Goal: Transaction & Acquisition: Purchase product/service

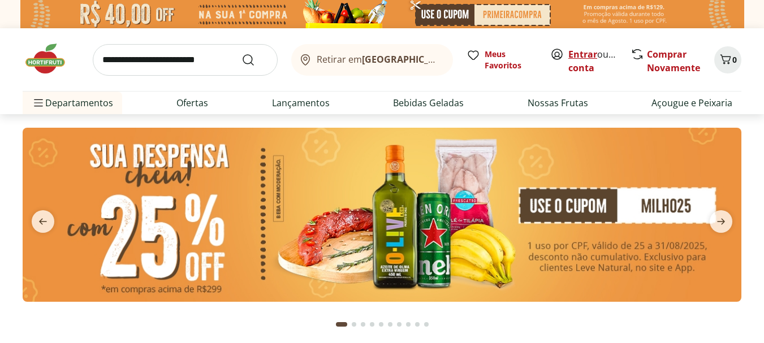
click at [583, 57] on link "Entrar" at bounding box center [582, 54] width 29 height 12
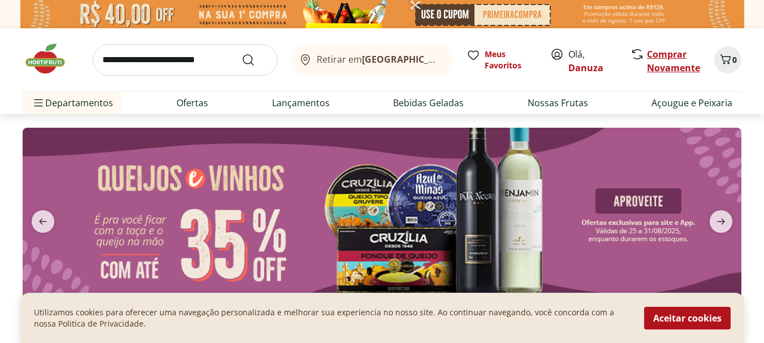
click at [658, 55] on link "Comprar Novamente" at bounding box center [673, 61] width 53 height 26
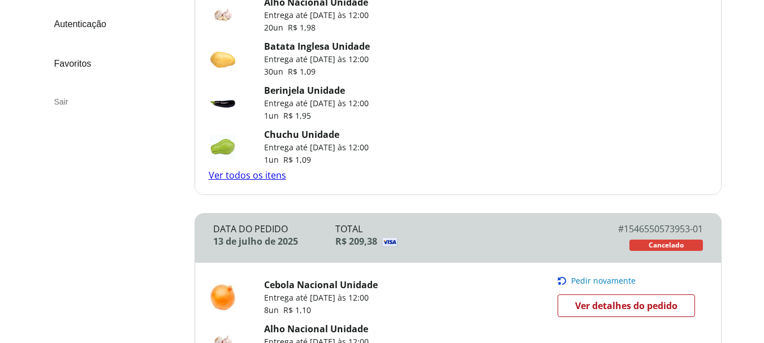
scroll to position [339, 0]
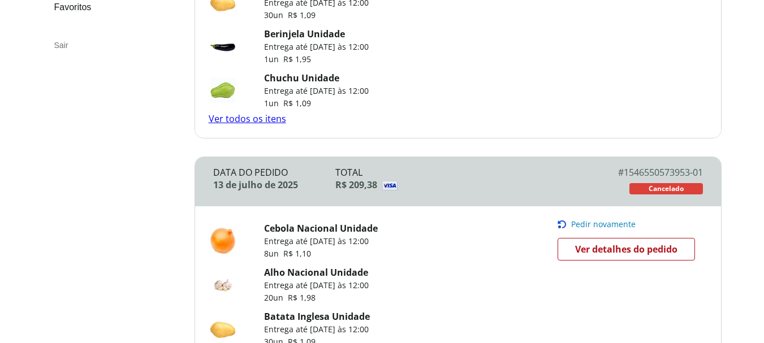
click at [581, 225] on span "Pedir novamente" at bounding box center [603, 224] width 64 height 9
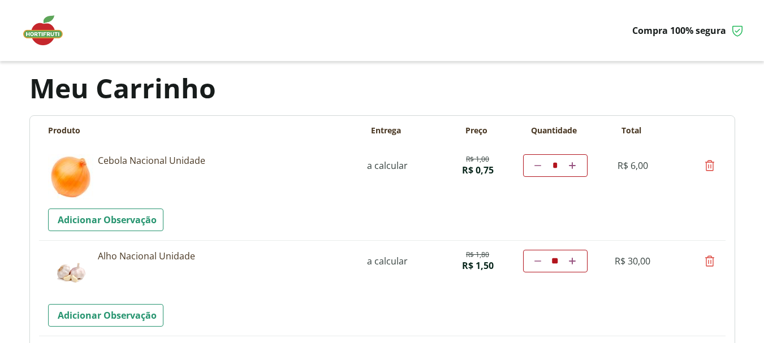
click at [570, 167] on icon at bounding box center [572, 165] width 7 height 7
type input "*"
click at [570, 167] on td "Diminuir a quantidade * Aumentar a quantidade" at bounding box center [555, 165] width 64 height 23
click at [574, 167] on icon at bounding box center [572, 165] width 7 height 7
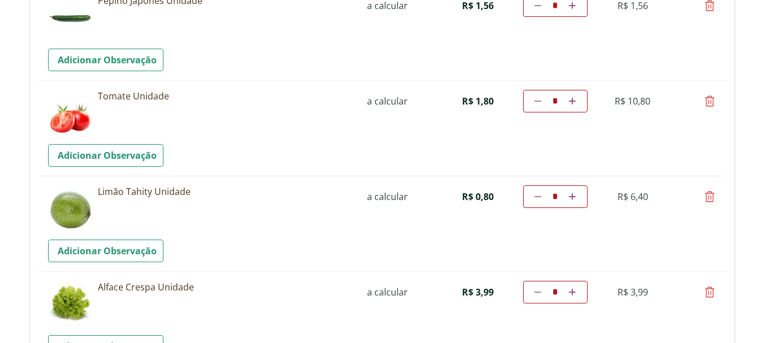
scroll to position [848, 0]
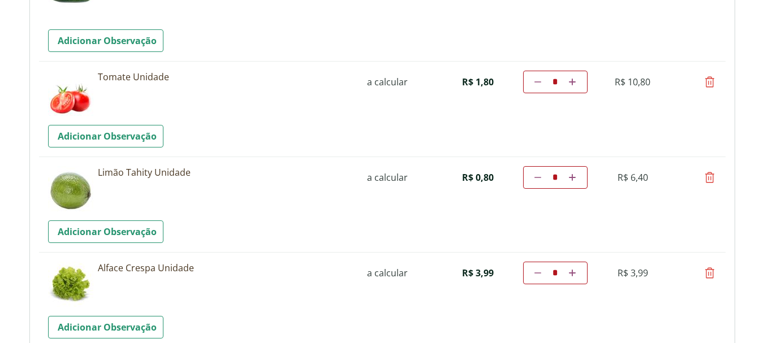
click at [540, 179] on icon at bounding box center [537, 177] width 7 height 7
type input "*"
click at [540, 179] on td "Diminuir a quantidade * Aumentar a quantidade" at bounding box center [555, 177] width 64 height 23
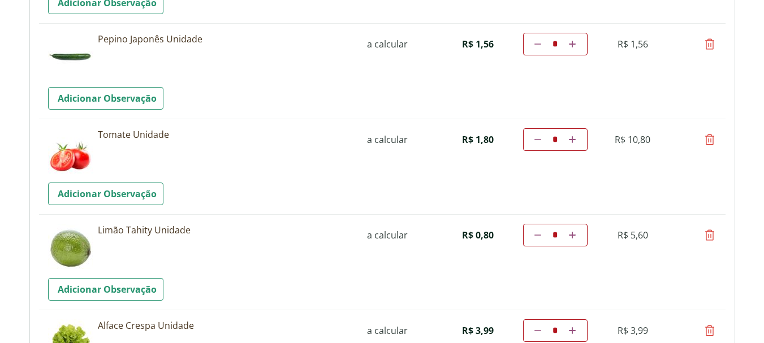
scroll to position [791, 0]
click at [538, 232] on icon at bounding box center [537, 234] width 7 height 7
type input "*"
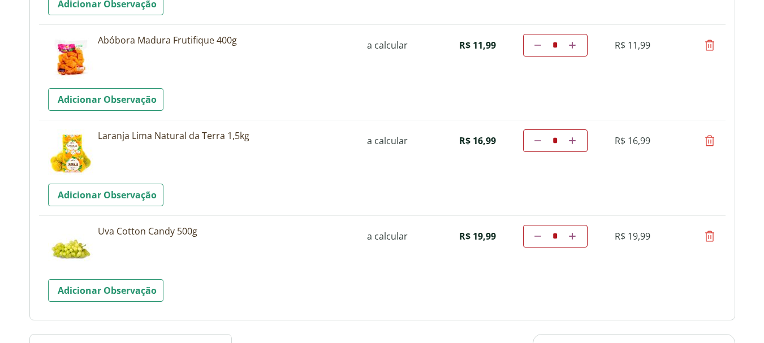
scroll to position [1459, 0]
click at [711, 240] on icon at bounding box center [710, 236] width 14 height 14
type input "*"
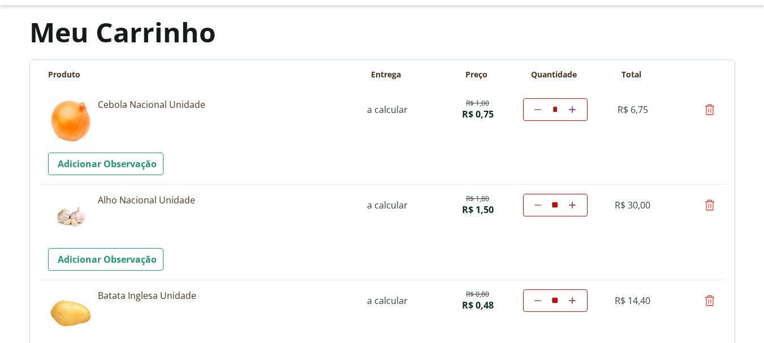
scroll to position [45, 0]
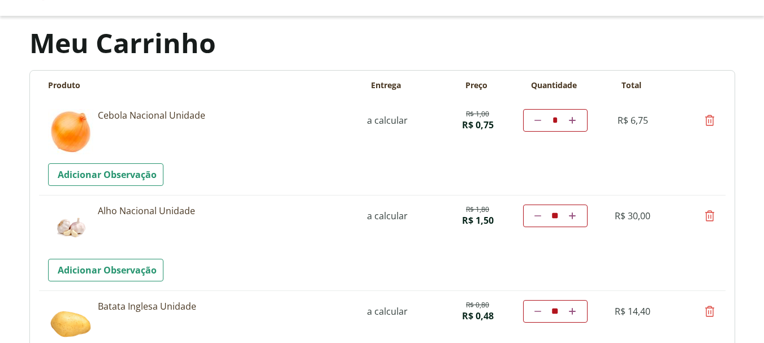
click at [576, 119] on link "Aumentar a quantidade" at bounding box center [572, 121] width 11 height 14
type input "**"
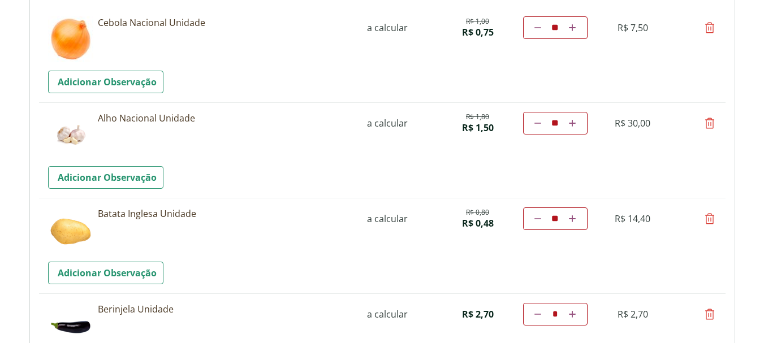
scroll to position [158, 0]
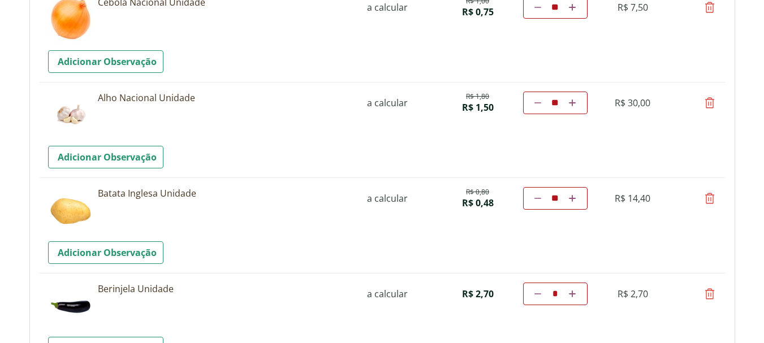
click at [539, 199] on icon at bounding box center [537, 198] width 7 height 7
type input "**"
click at [539, 199] on td "Diminuir a quantidade ** Aumentar a quantidade" at bounding box center [555, 198] width 64 height 23
click at [560, 197] on input "**" at bounding box center [555, 198] width 18 height 11
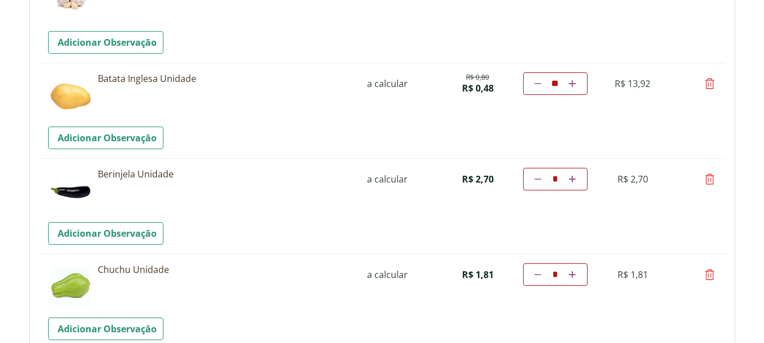
scroll to position [283, 0]
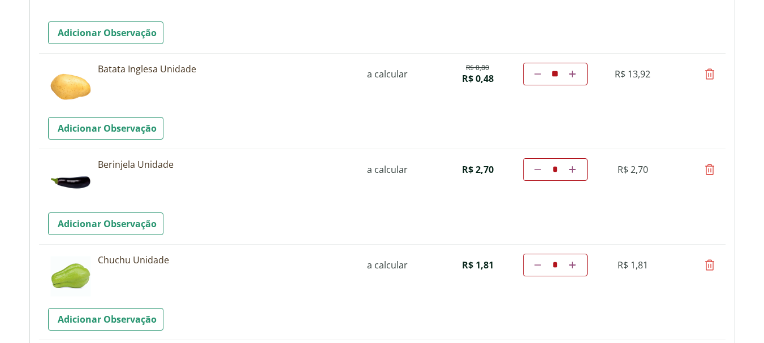
drag, startPoint x: 559, startPoint y: 75, endPoint x: 583, endPoint y: 89, distance: 27.3
click at [560, 75] on input "**" at bounding box center [555, 73] width 18 height 11
type input "**"
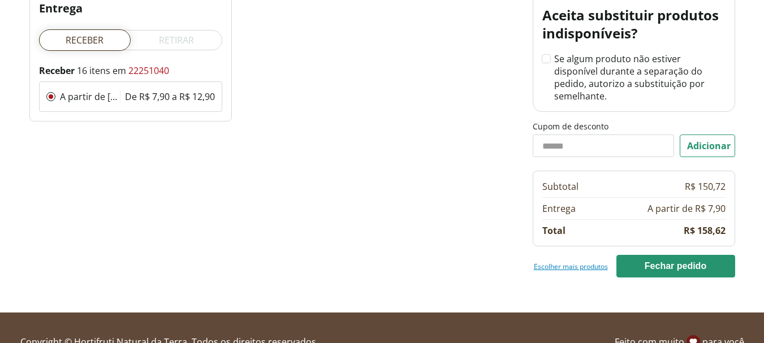
scroll to position [1721, 0]
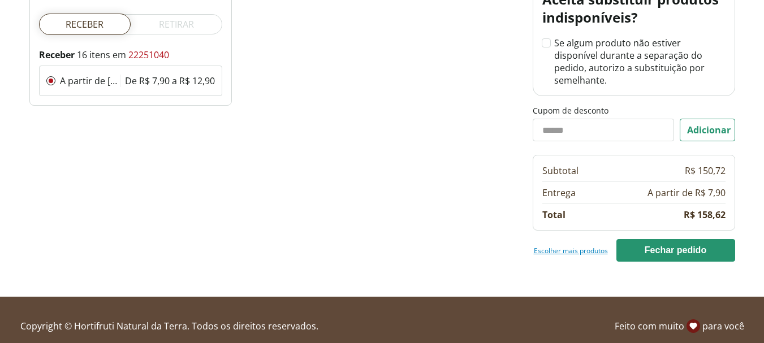
click at [570, 246] on link "Escolher mais produtos" at bounding box center [571, 250] width 74 height 9
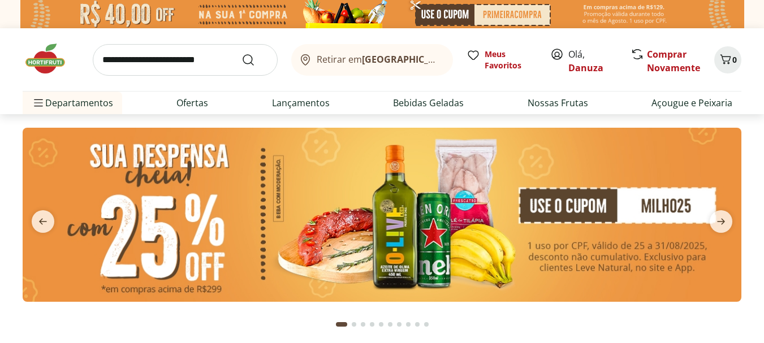
click at [138, 63] on input "search" at bounding box center [185, 60] width 185 height 32
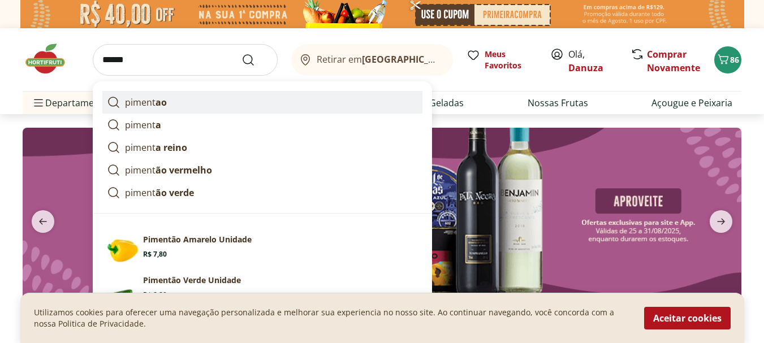
click at [145, 105] on p "piment ao" at bounding box center [146, 103] width 42 height 14
type input "********"
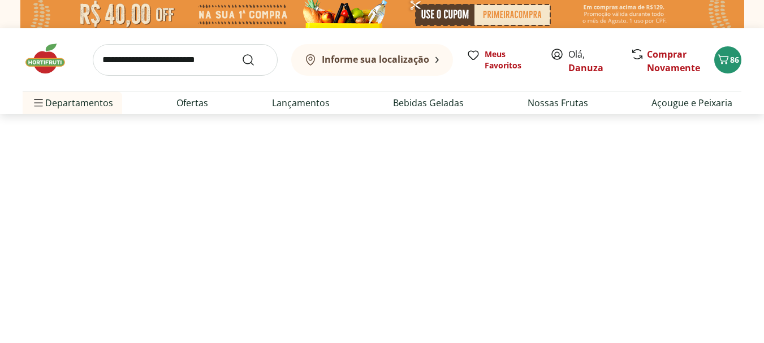
select select "**********"
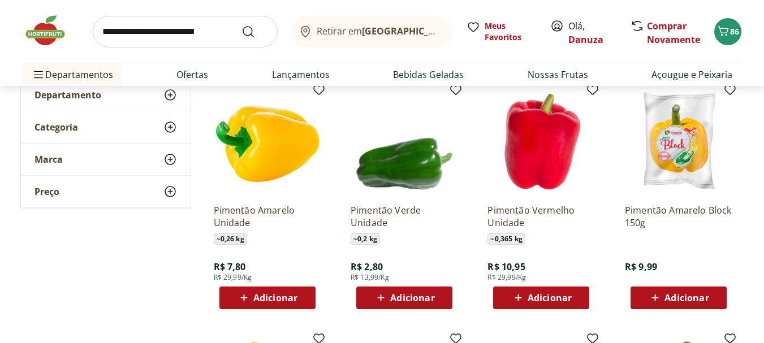
scroll to position [170, 0]
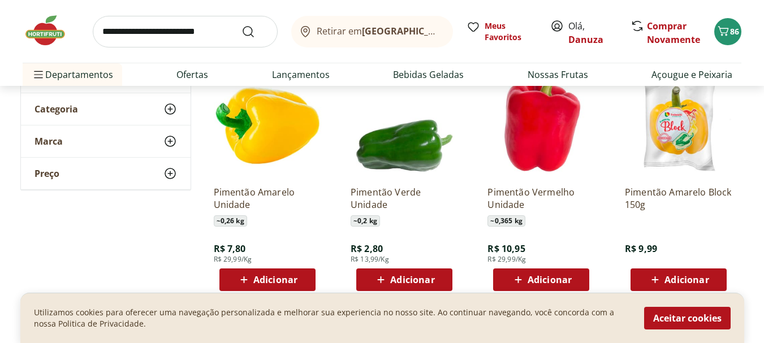
click at [425, 282] on span "Adicionar" at bounding box center [412, 279] width 44 height 9
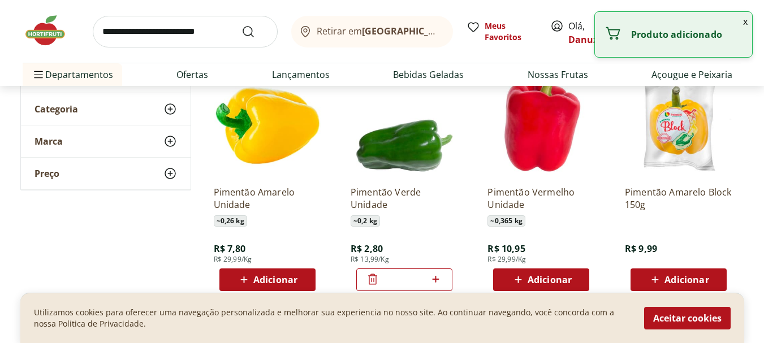
click at [435, 281] on icon at bounding box center [436, 279] width 14 height 14
type input "*"
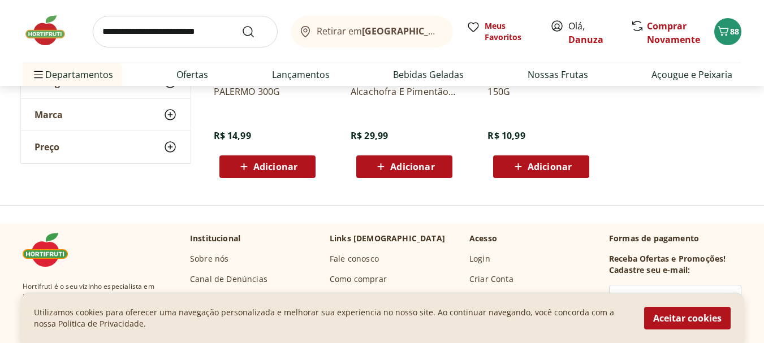
scroll to position [791, 0]
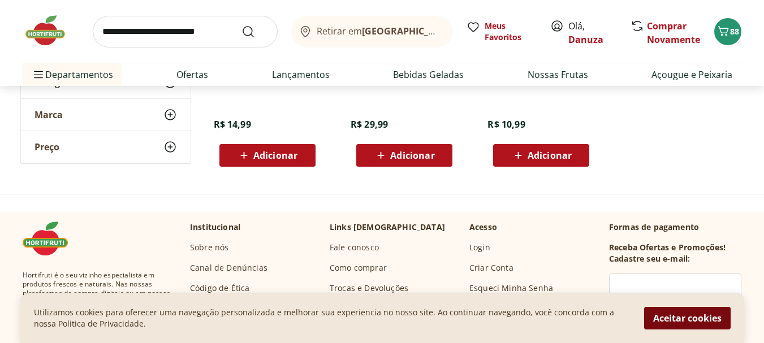
click at [685, 321] on button "Aceitar cookies" at bounding box center [687, 318] width 86 height 23
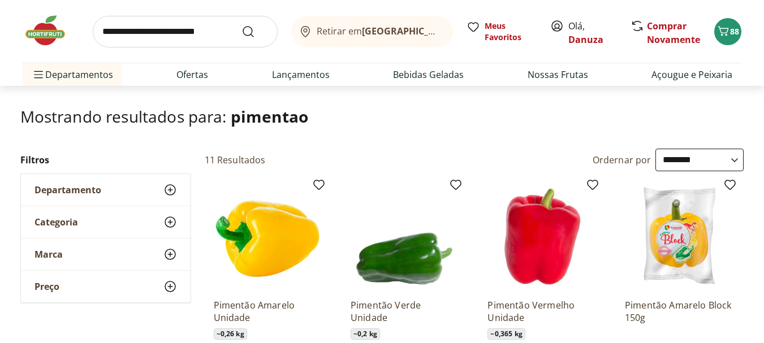
scroll to position [0, 0]
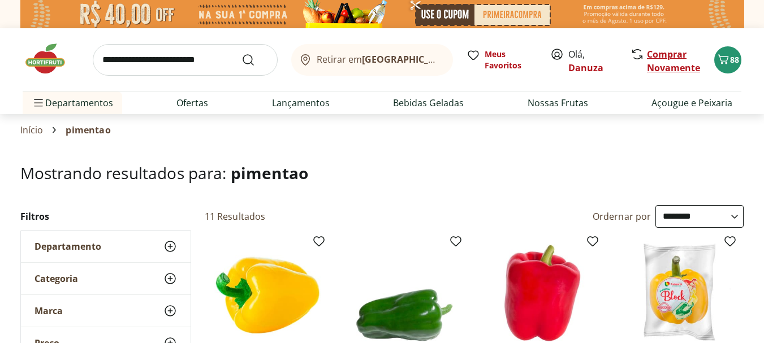
click at [676, 55] on link "Comprar Novamente" at bounding box center [673, 61] width 53 height 26
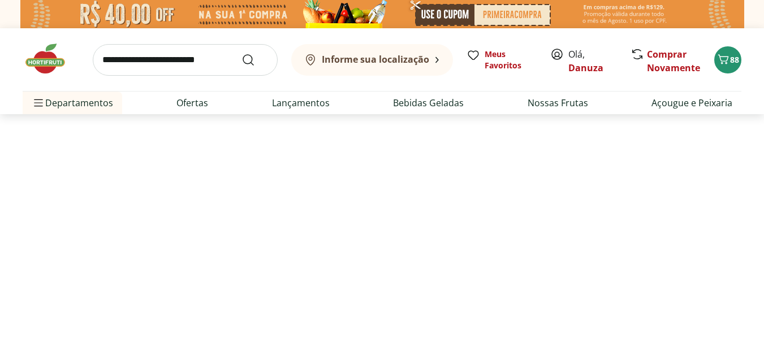
select select "**********"
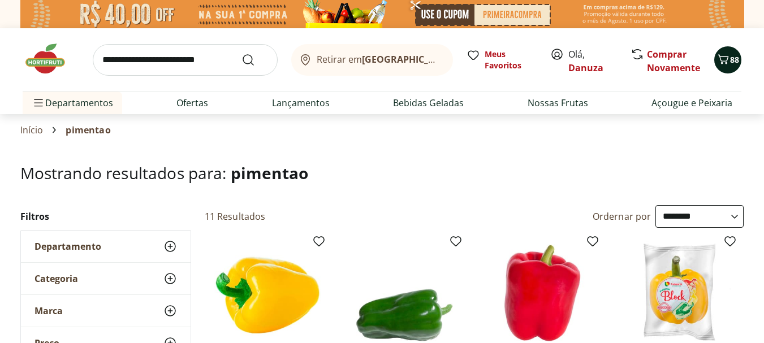
click at [736, 60] on span "88" at bounding box center [734, 59] width 9 height 11
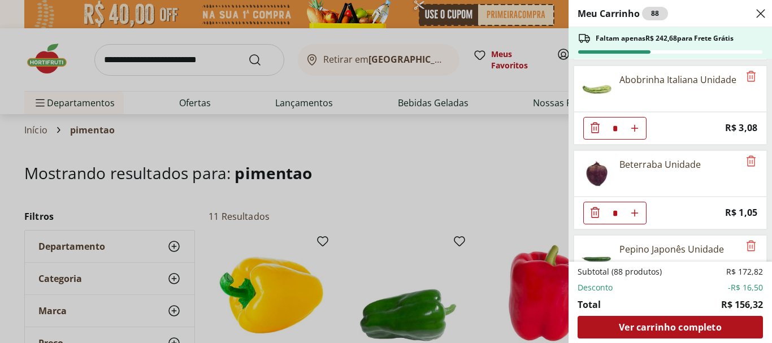
scroll to position [452, 0]
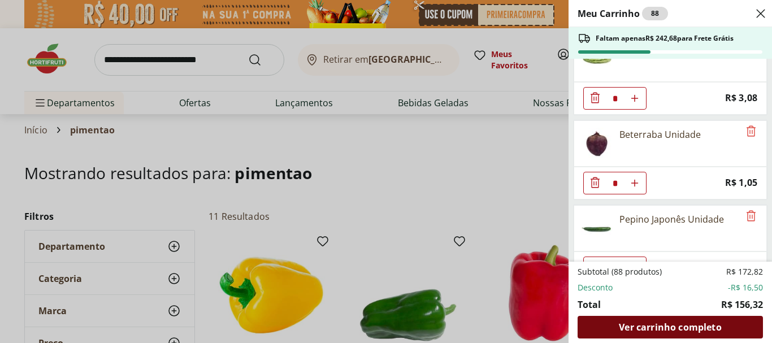
click at [677, 328] on span "Ver carrinho completo" at bounding box center [670, 327] width 102 height 9
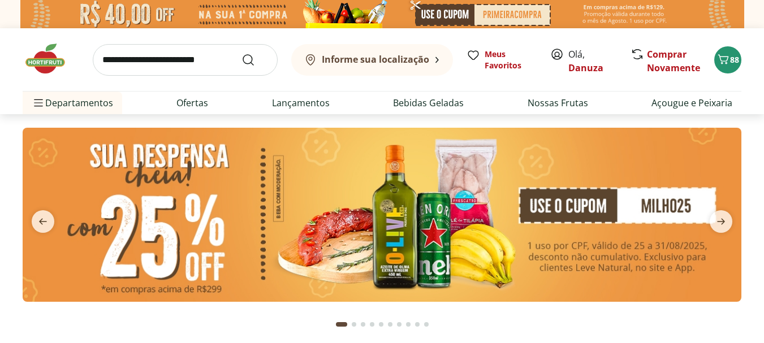
drag, startPoint x: 0, startPoint y: 0, endPoint x: 133, endPoint y: 55, distance: 144.5
click at [133, 55] on input "search" at bounding box center [185, 60] width 185 height 32
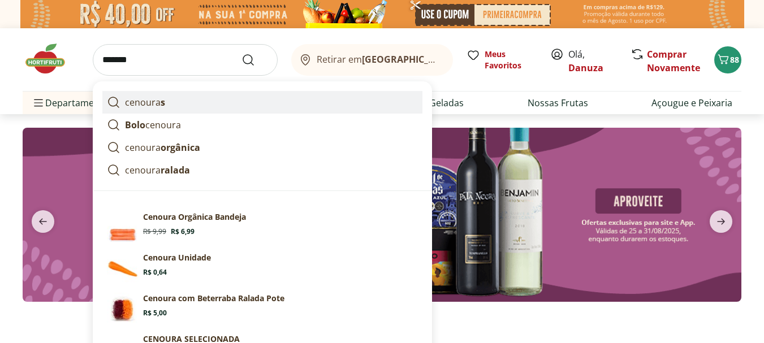
click at [158, 101] on p "cenoura s" at bounding box center [145, 103] width 40 height 14
type input "********"
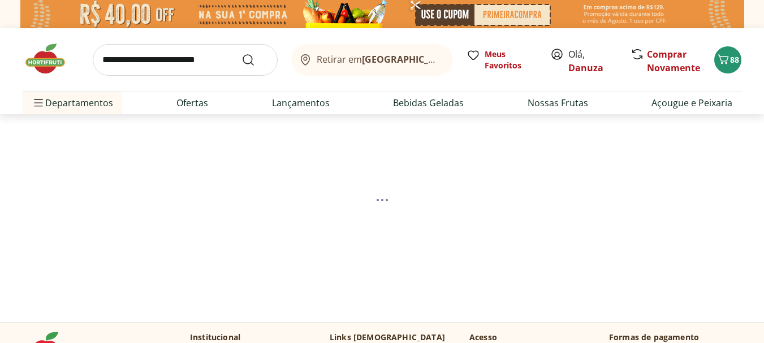
select select "**********"
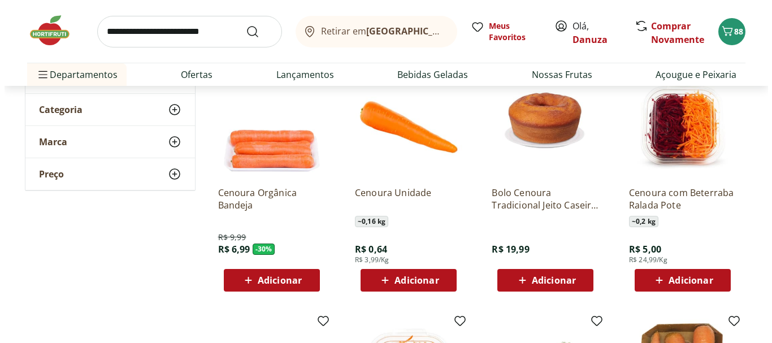
scroll to position [170, 0]
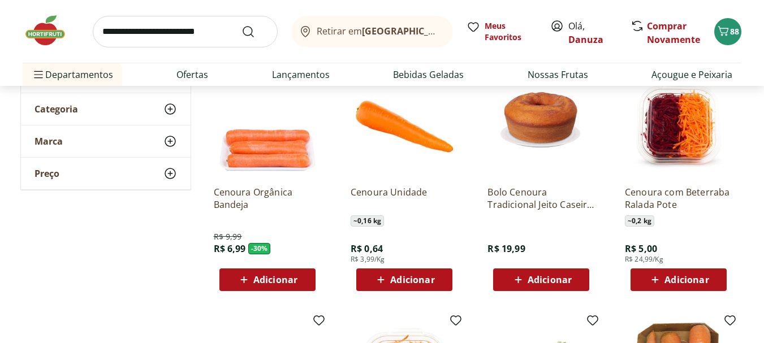
click at [424, 275] on span "Adicionar" at bounding box center [412, 279] width 44 height 9
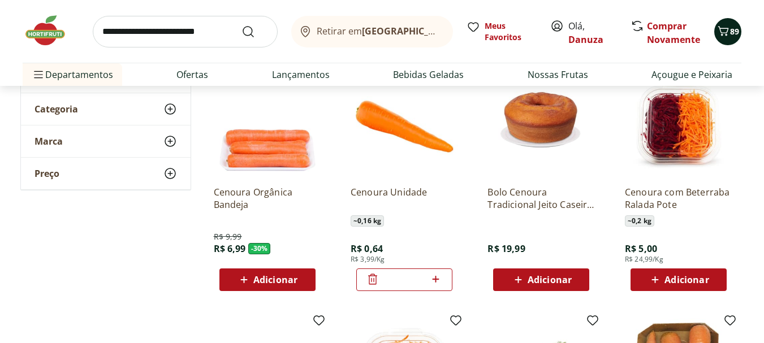
click at [724, 36] on icon "Carrinho" at bounding box center [723, 31] width 14 height 14
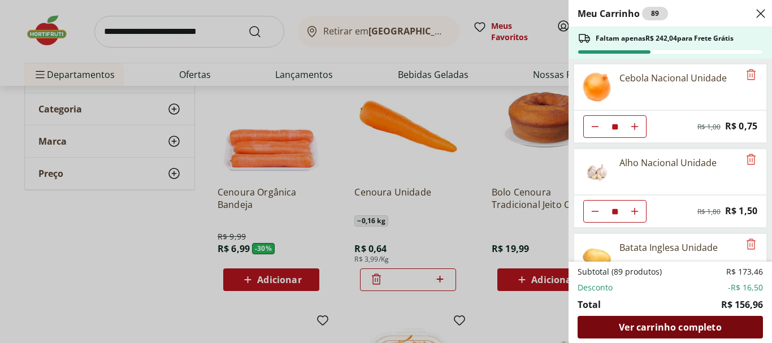
click at [658, 331] on span "Ver carrinho completo" at bounding box center [670, 327] width 102 height 9
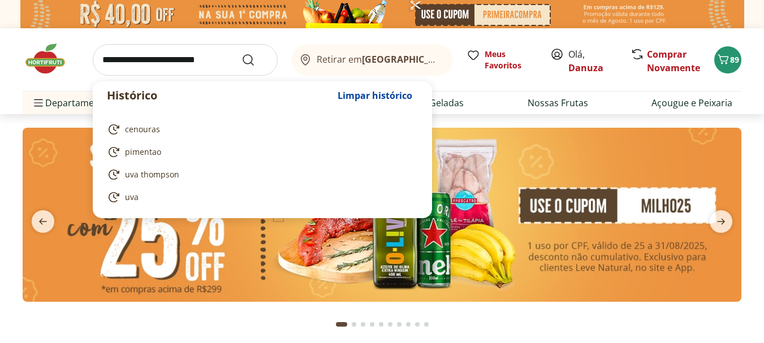
click at [163, 56] on input "search" at bounding box center [185, 60] width 185 height 32
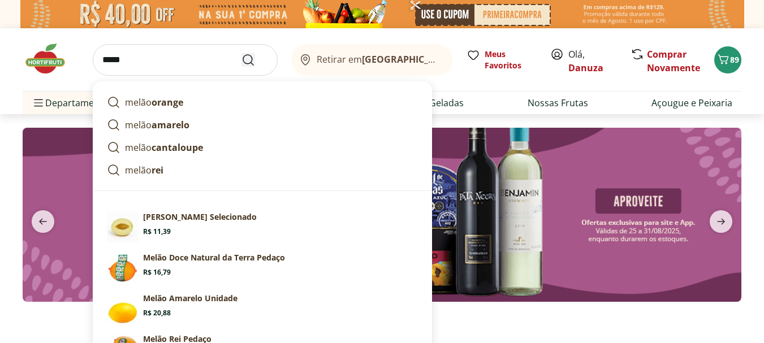
type input "*****"
click at [253, 63] on icon "Submit Search" at bounding box center [248, 60] width 14 height 14
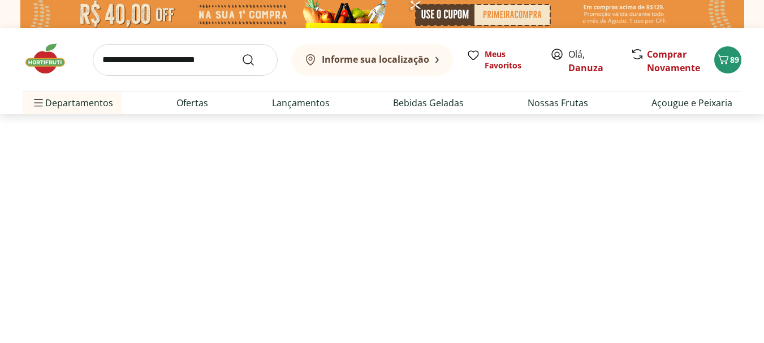
select select "**********"
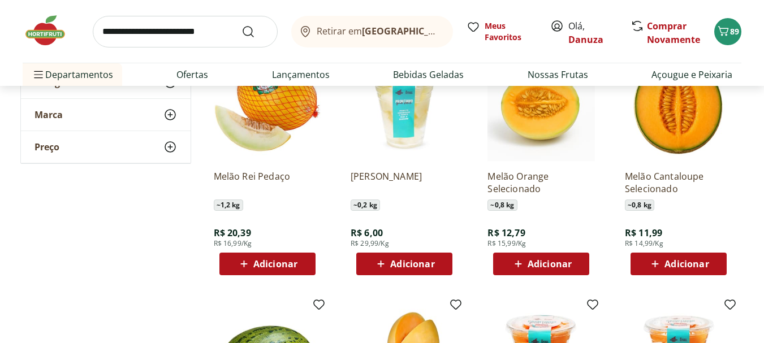
scroll to position [396, 0]
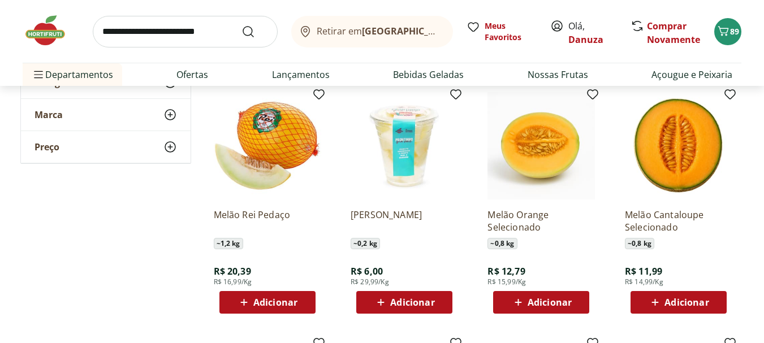
click at [413, 306] on span "Adicionar" at bounding box center [412, 302] width 44 height 9
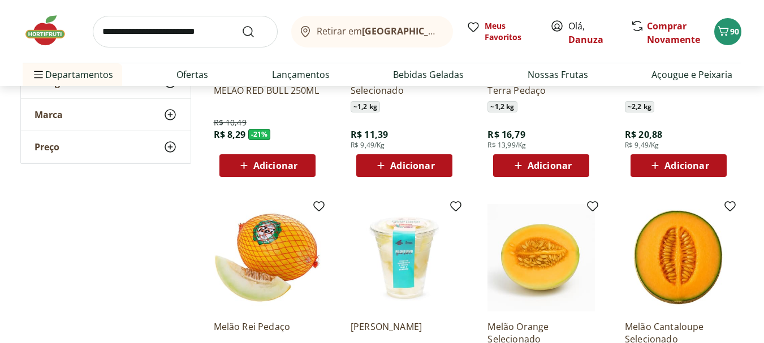
scroll to position [283, 0]
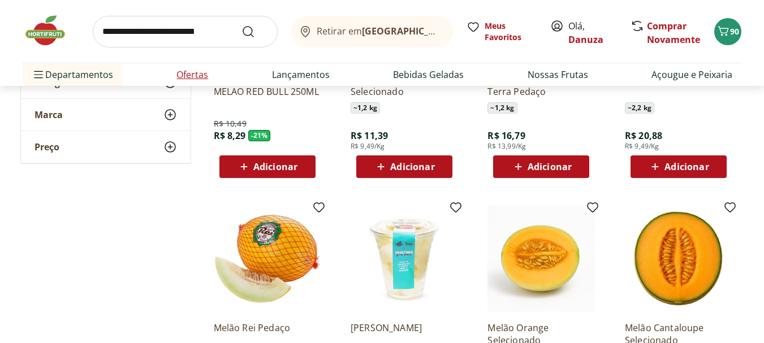
click at [205, 77] on link "Ofertas" at bounding box center [192, 75] width 32 height 14
select select "**********"
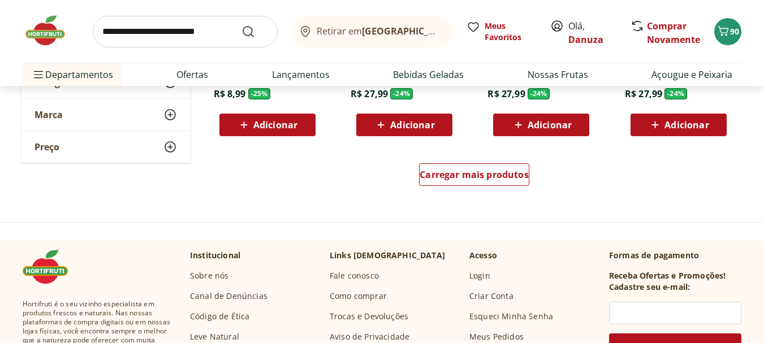
scroll to position [791, 0]
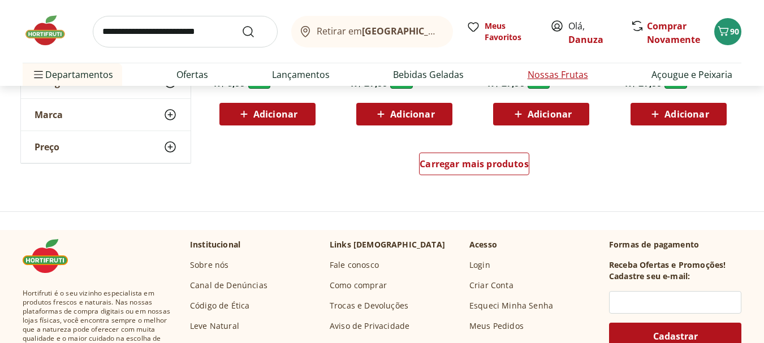
click at [556, 73] on link "Nossas Frutas" at bounding box center [557, 75] width 60 height 14
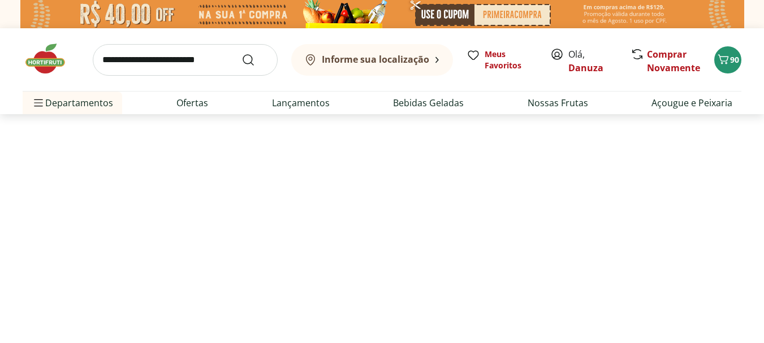
select select "**********"
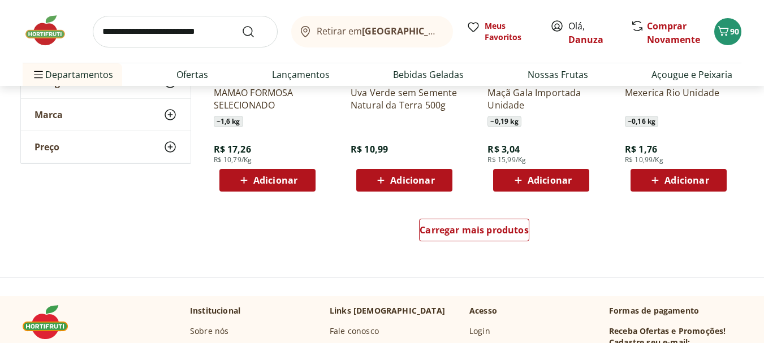
scroll to position [735, 0]
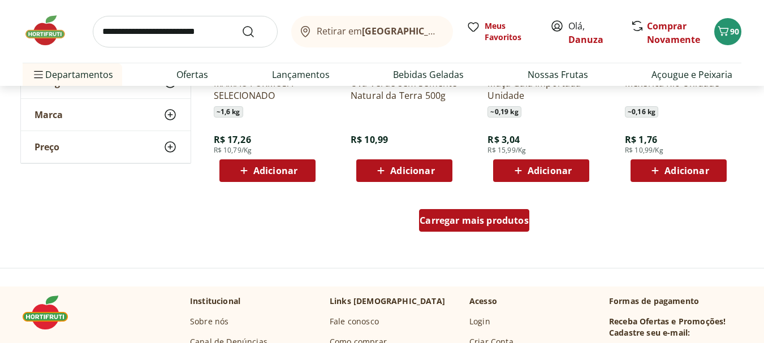
click at [470, 225] on span "Carregar mais produtos" at bounding box center [473, 220] width 109 height 9
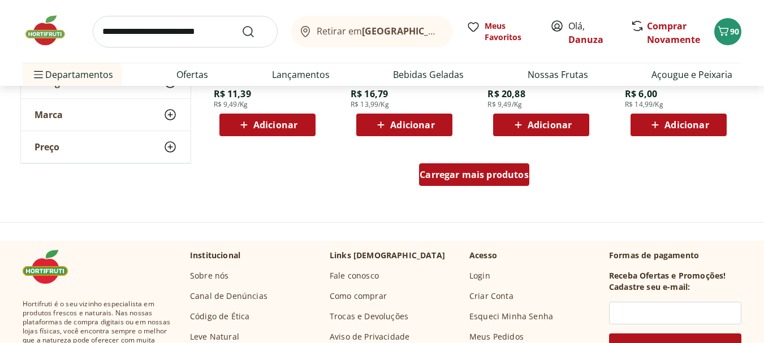
scroll to position [1526, 0]
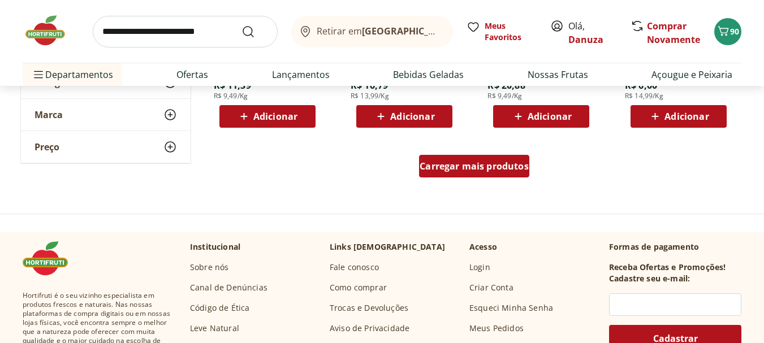
click at [464, 168] on span "Carregar mais produtos" at bounding box center [473, 166] width 109 height 9
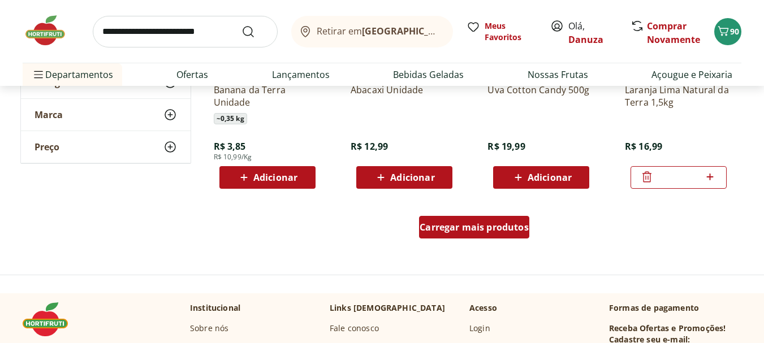
scroll to position [2205, 0]
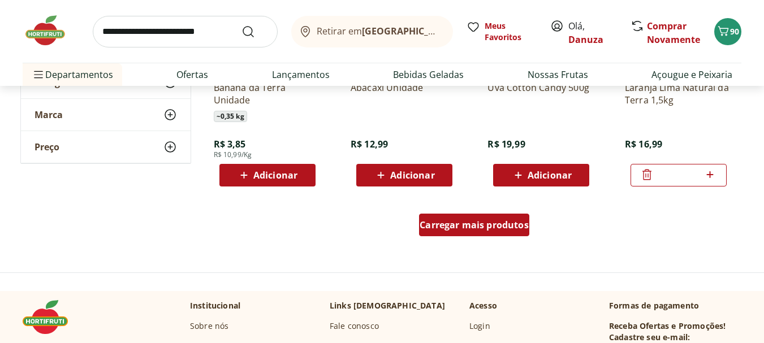
click at [500, 224] on span "Carregar mais produtos" at bounding box center [473, 224] width 109 height 9
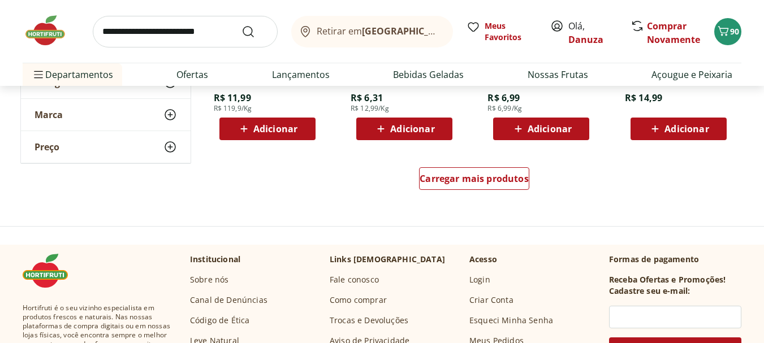
scroll to position [2996, 0]
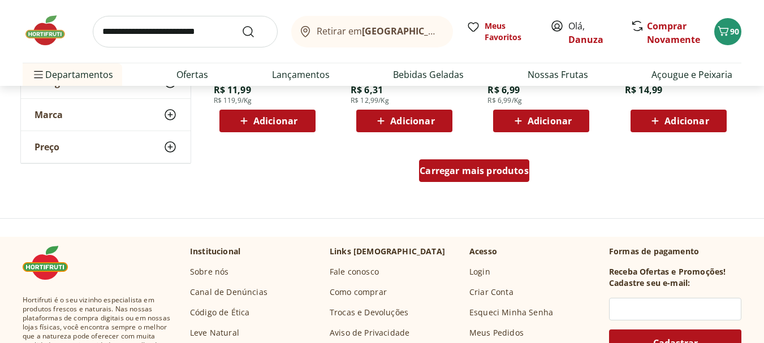
click at [476, 175] on span "Carregar mais produtos" at bounding box center [473, 170] width 109 height 9
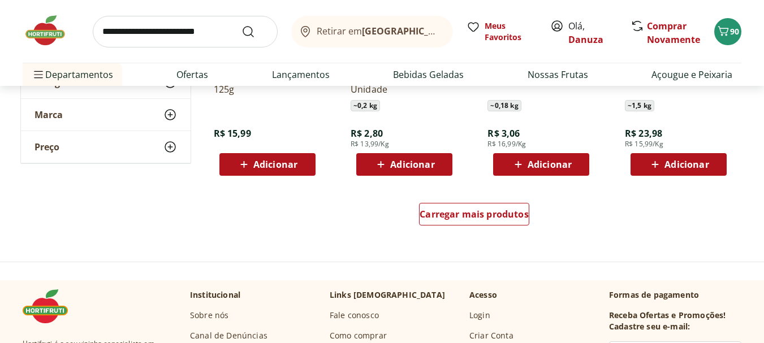
scroll to position [3731, 0]
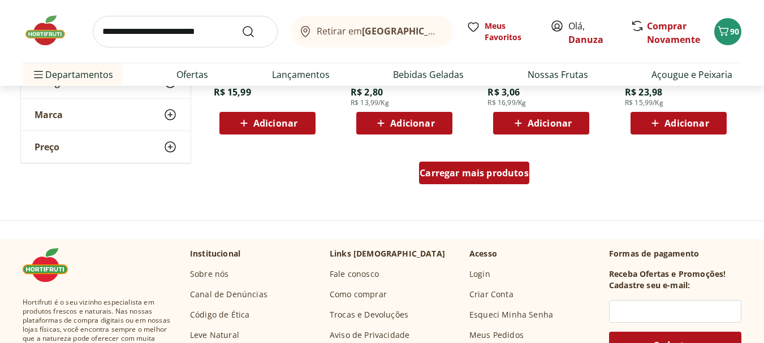
click at [476, 176] on span "Carregar mais produtos" at bounding box center [473, 172] width 109 height 9
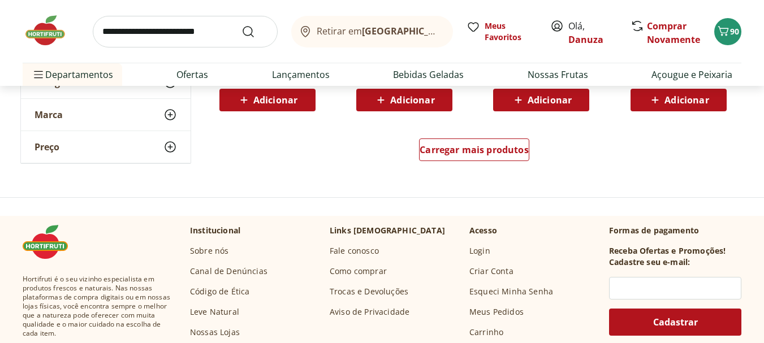
scroll to position [4523, 0]
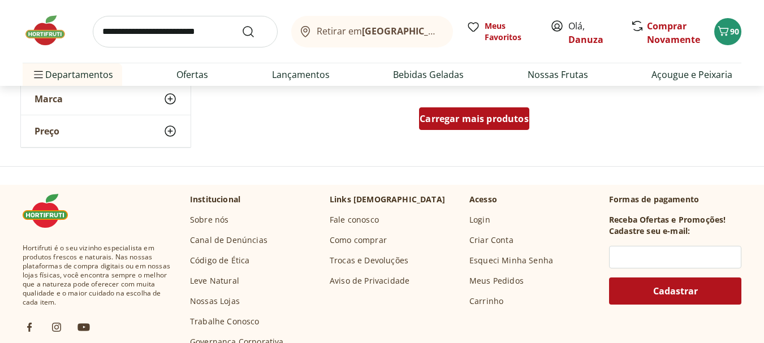
click at [485, 127] on div "Carregar mais produtos" at bounding box center [474, 118] width 110 height 23
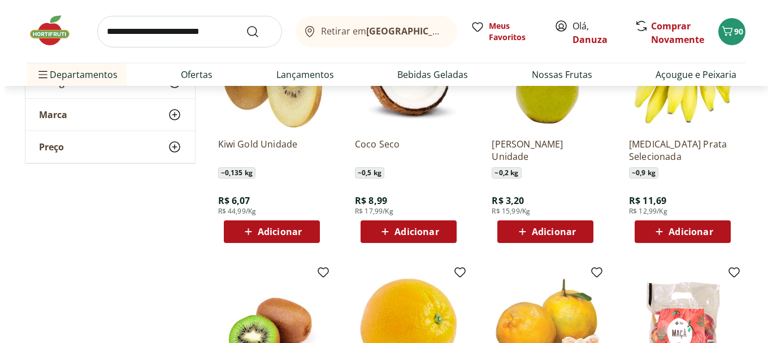
scroll to position [1639, 0]
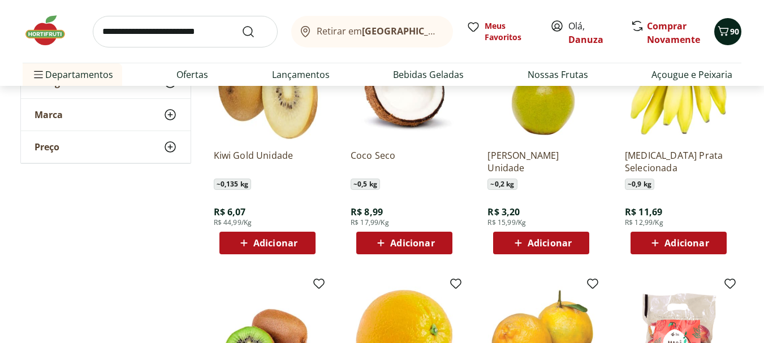
click at [725, 35] on icon "Carrinho" at bounding box center [723, 31] width 14 height 14
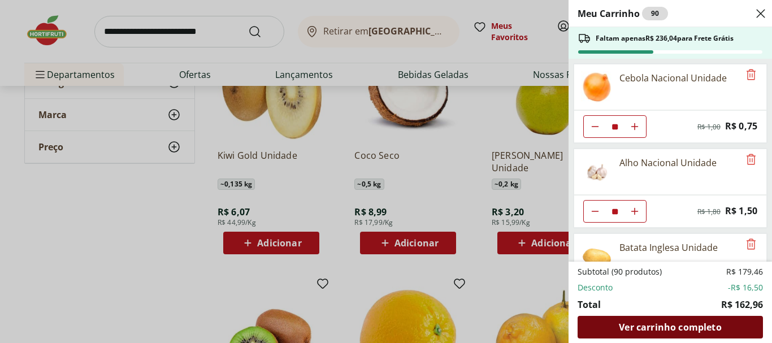
click at [665, 323] on span "Ver carrinho completo" at bounding box center [670, 327] width 102 height 9
